Goal: Task Accomplishment & Management: Use online tool/utility

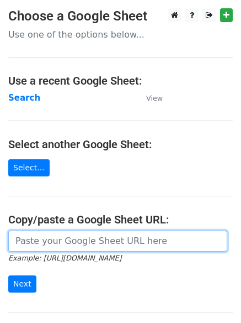
click at [59, 241] on input "url" at bounding box center [117, 240] width 219 height 21
type input "[URL][DOMAIN_NAME]"
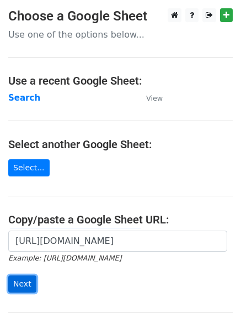
click at [17, 282] on input "Next" at bounding box center [22, 283] width 28 height 17
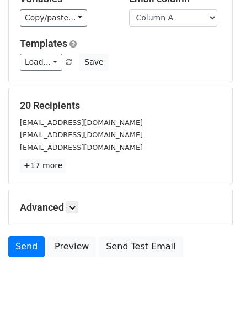
scroll to position [107, 0]
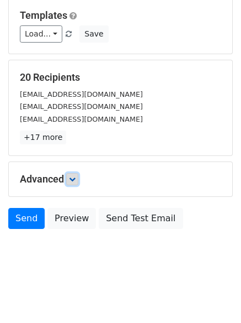
click at [74, 179] on icon at bounding box center [72, 179] width 7 height 7
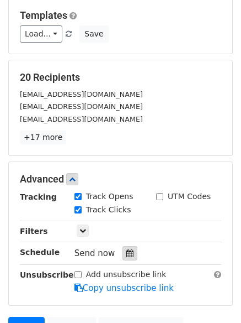
click at [126, 251] on icon at bounding box center [129, 253] width 7 height 8
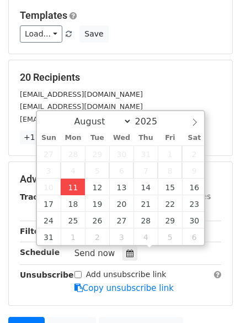
type input "2025-08-11 13:03"
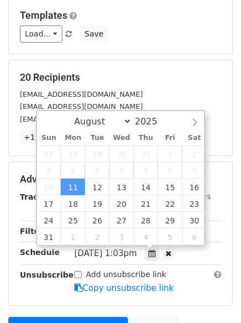
type input "01"
type input "03"
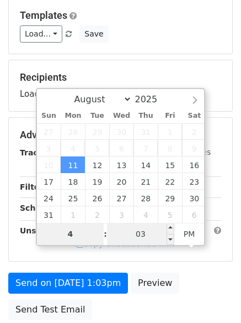
type input "4"
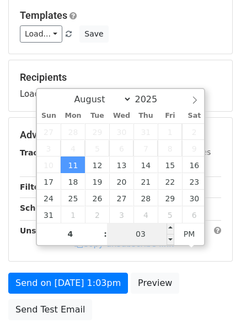
type input "2025-08-11 16:03"
type input "04"
click at [145, 238] on input "03" at bounding box center [140, 234] width 67 height 22
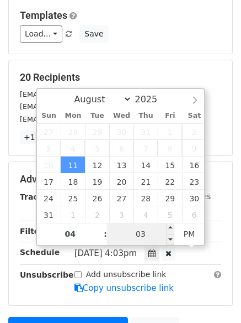
type input "0"
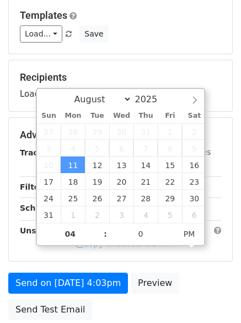
type input "2025-08-11 16:00"
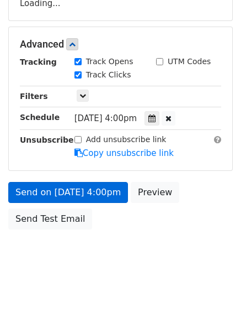
scroll to position [226, 0]
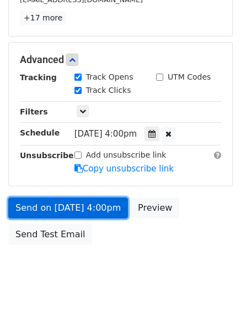
click at [57, 205] on link "Send on Aug 11 at 4:00pm" at bounding box center [68, 207] width 120 height 21
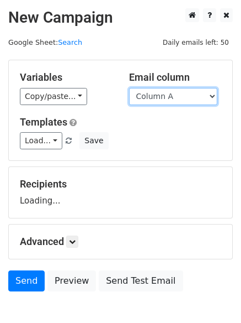
click at [212, 96] on select "Column A Column B Column C Column D" at bounding box center [173, 96] width 88 height 17
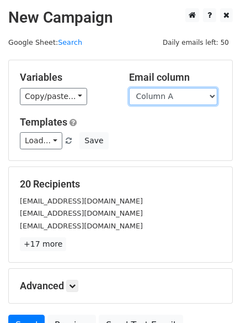
click at [213, 96] on select "Column A Column B Column C Column D" at bounding box center [173, 96] width 88 height 17
select select "Column B"
click at [129, 88] on select "Column A Column B Column C Column D" at bounding box center [173, 96] width 88 height 17
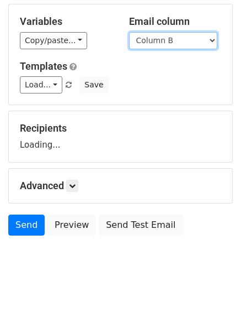
scroll to position [62, 0]
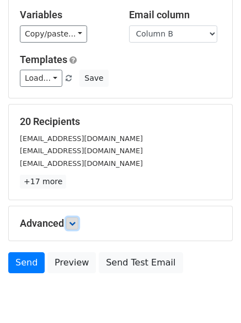
click at [72, 223] on icon at bounding box center [72, 223] width 7 height 7
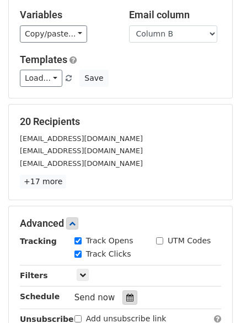
click at [126, 297] on icon at bounding box center [129, 297] width 7 height 8
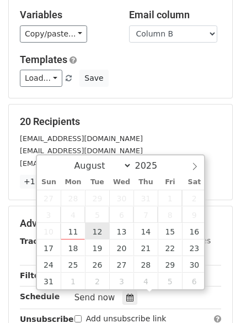
type input "2025-08-12 12:00"
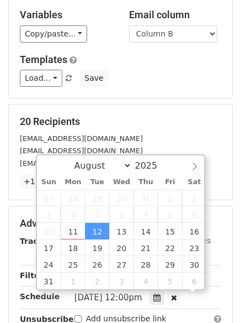
scroll to position [1, 0]
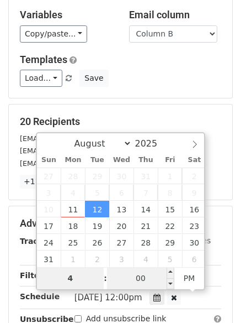
type input "4"
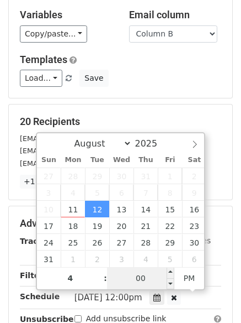
type input "2025-08-12 16:00"
type input "04"
click at [150, 278] on input "00" at bounding box center [140, 278] width 67 height 22
type input "5"
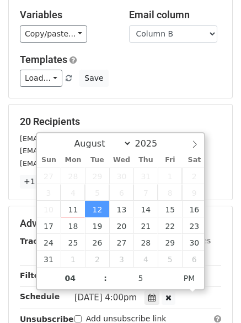
type input "2025-08-12 16:05"
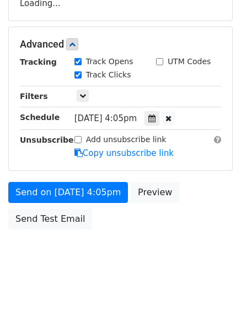
scroll to position [225, 0]
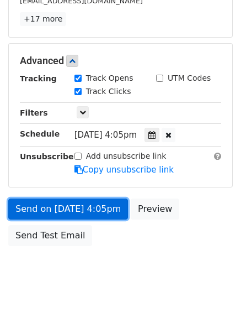
click at [55, 204] on link "Send on Aug 12 at 4:05pm" at bounding box center [68, 208] width 120 height 21
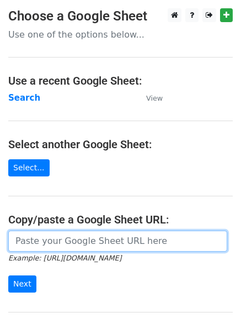
click at [59, 239] on input "url" at bounding box center [117, 240] width 219 height 21
click at [67, 244] on input "url" at bounding box center [117, 240] width 219 height 21
type input "https://docs.google.com/spreadsheets/d/1aG7yNr7uhCXtAkMvER611Qxam57UOfS3xsbqtpR…"
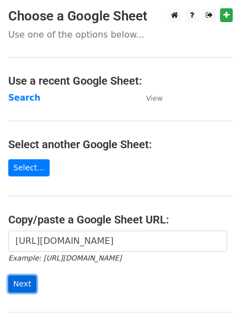
click at [23, 284] on input "Next" at bounding box center [22, 283] width 28 height 17
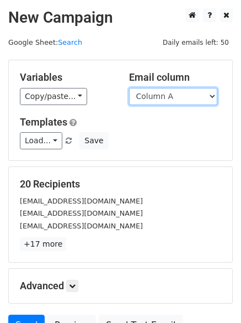
click at [213, 98] on select "Column A Column B Column C Column D" at bounding box center [173, 96] width 88 height 17
select select "Column C"
click at [129, 88] on select "Column A Column B Column C Column D" at bounding box center [173, 96] width 88 height 17
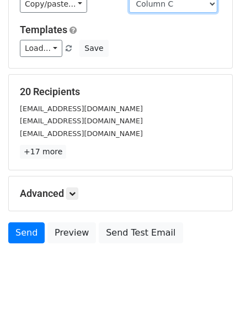
scroll to position [97, 0]
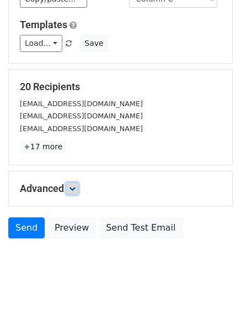
click at [73, 190] on icon at bounding box center [72, 188] width 7 height 7
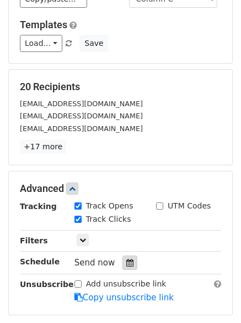
click at [126, 260] on icon at bounding box center [129, 262] width 7 height 8
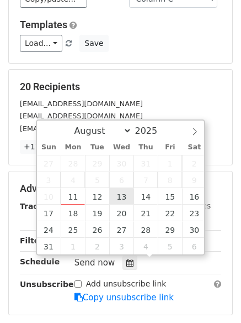
type input "[DATE] 12:00"
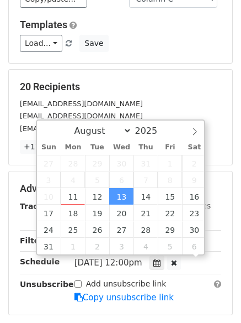
scroll to position [1, 0]
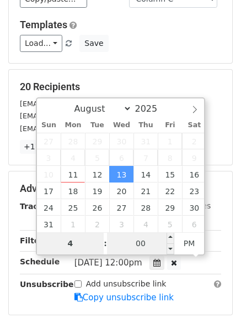
type input "4"
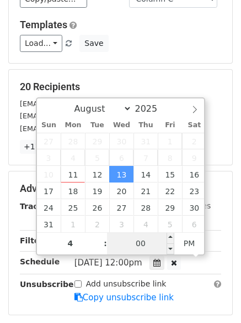
type input "[DATE] 16:00"
type input "04"
click at [143, 240] on input "00" at bounding box center [140, 243] width 67 height 22
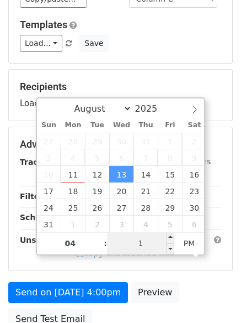
type input "10"
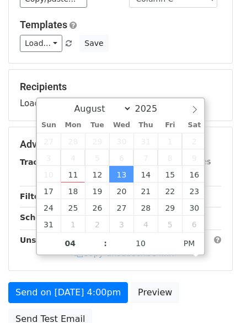
type input "2025-08-13 16:10"
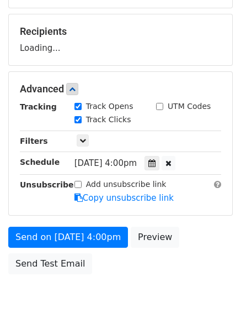
scroll to position [197, 0]
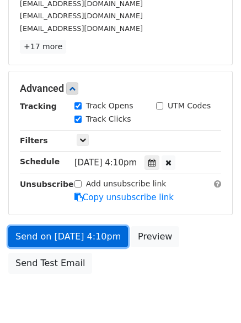
click at [50, 236] on link "Send on Aug 13 at 4:10pm" at bounding box center [68, 236] width 120 height 21
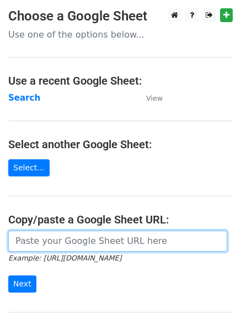
click at [67, 237] on input "url" at bounding box center [117, 240] width 219 height 21
type input "https://docs.google.com/spreadsheets/d/1aG7yNr7uhCXtAkMvER611Qxam57UOfS3xsbqtpR…"
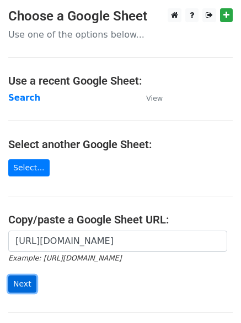
click at [22, 282] on input "Next" at bounding box center [22, 283] width 28 height 17
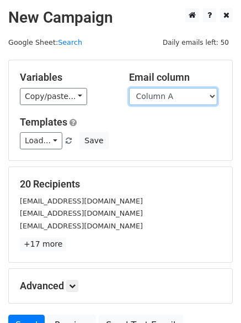
click at [210, 92] on select "Column A Column B Column C Column D" at bounding box center [173, 96] width 88 height 17
select select "Column D"
click at [129, 88] on select "Column A Column B Column C Column D" at bounding box center [173, 96] width 88 height 17
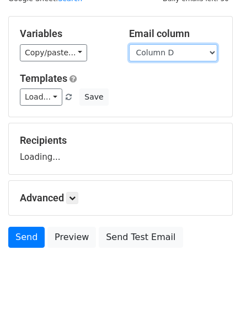
scroll to position [62, 0]
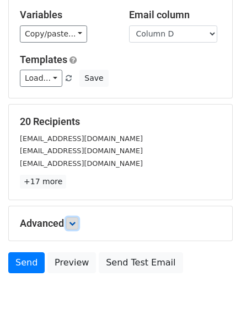
click at [75, 220] on icon at bounding box center [72, 223] width 7 height 7
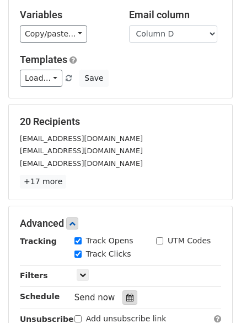
click at [126, 294] on icon at bounding box center [129, 297] width 7 height 8
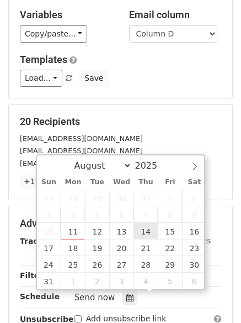
type input "[DATE] 12:00"
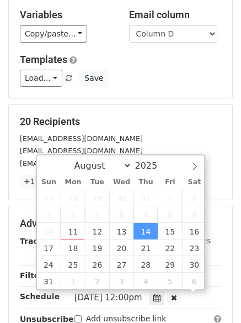
scroll to position [1, 0]
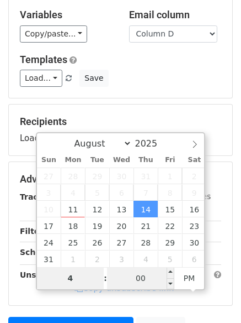
type input "4"
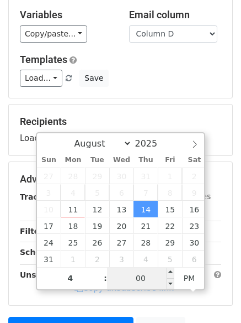
type input "[DATE] 16:00"
type input "04"
click at [139, 274] on input "00" at bounding box center [140, 278] width 67 height 22
type input "15"
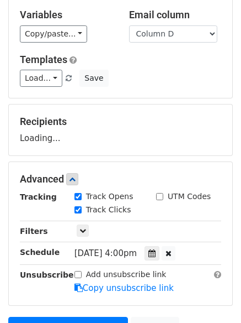
type input "[DATE] 16:15"
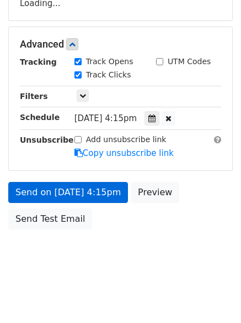
scroll to position [215, 0]
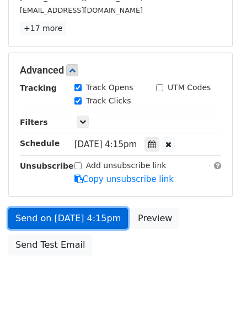
click at [62, 218] on link "Send on [DATE] 4:15pm" at bounding box center [68, 218] width 120 height 21
